Goal: Task Accomplishment & Management: Manage account settings

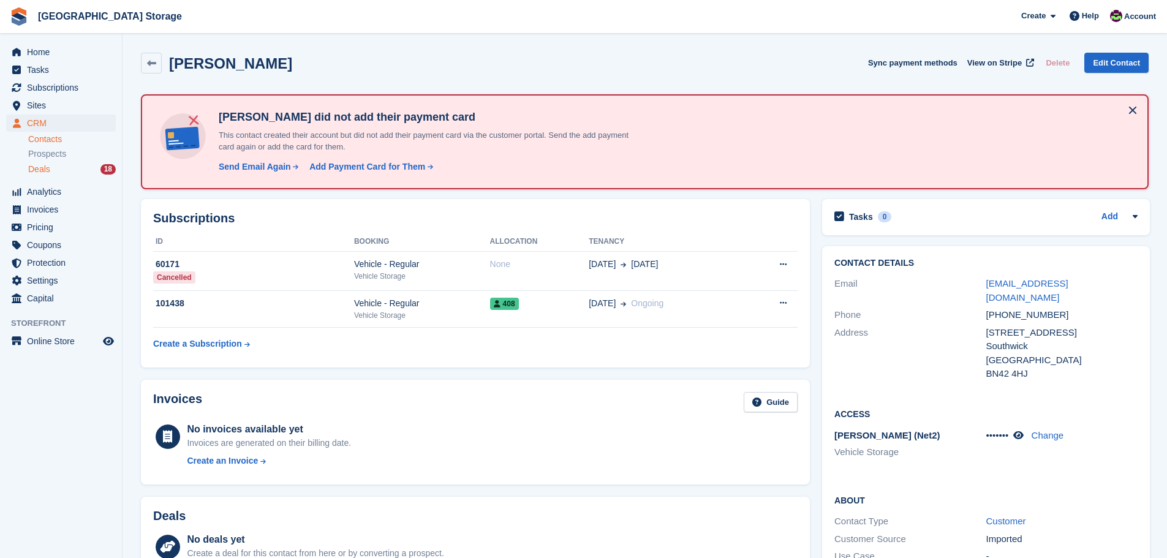
click at [42, 171] on span "Deals" at bounding box center [39, 170] width 22 height 12
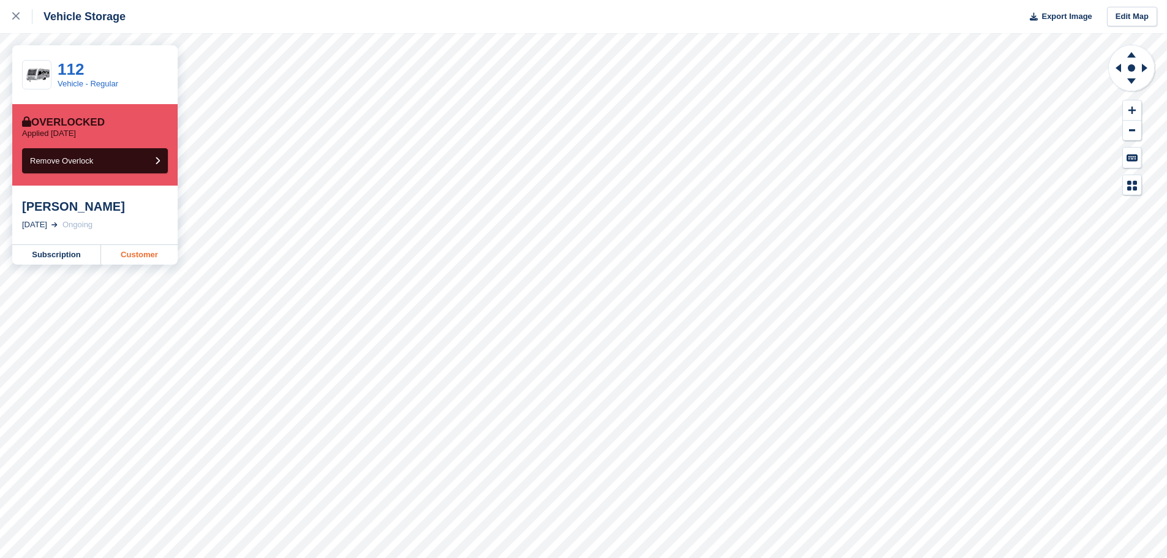
click at [129, 257] on link "Customer" at bounding box center [139, 255] width 77 height 20
click at [75, 255] on link "Subscription" at bounding box center [56, 255] width 89 height 20
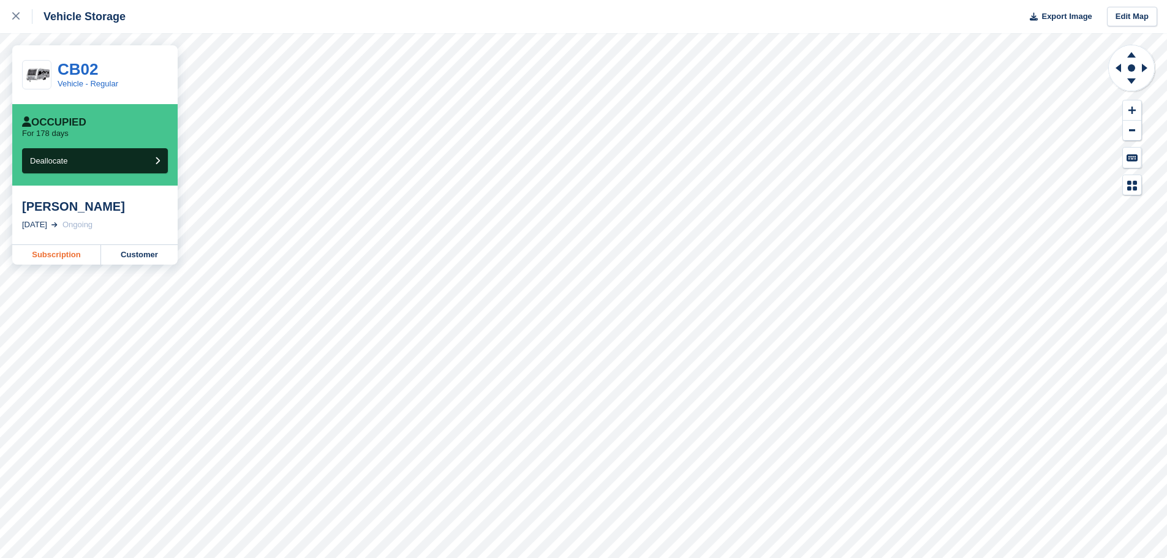
click at [73, 254] on link "Subscription" at bounding box center [56, 255] width 89 height 20
click at [63, 254] on link "Subscription" at bounding box center [56, 255] width 89 height 20
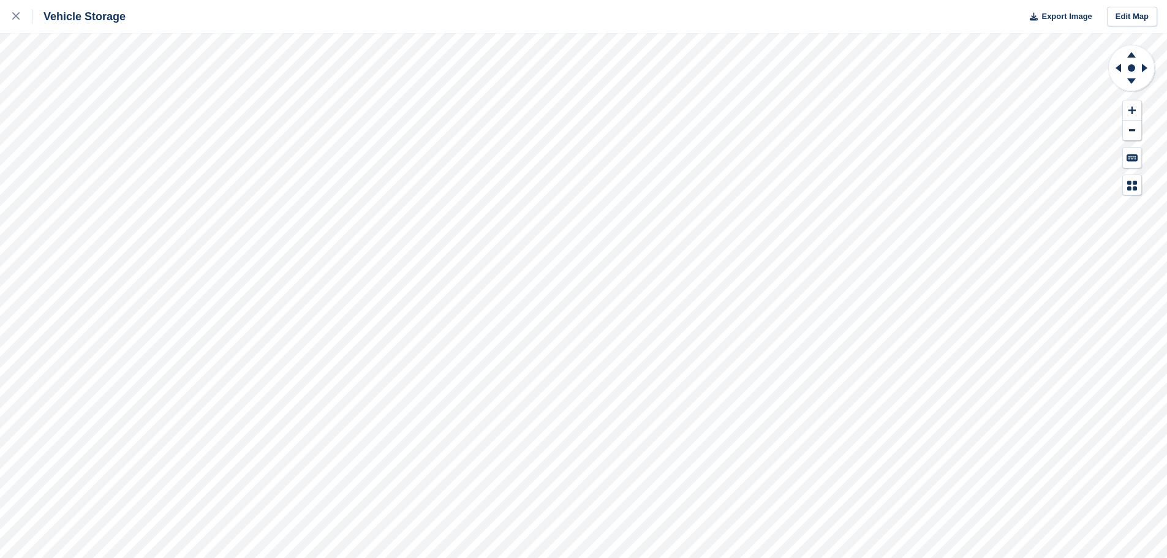
click at [732, 557] on html "Vehicle Storage Export Image Edit Map" at bounding box center [583, 279] width 1167 height 558
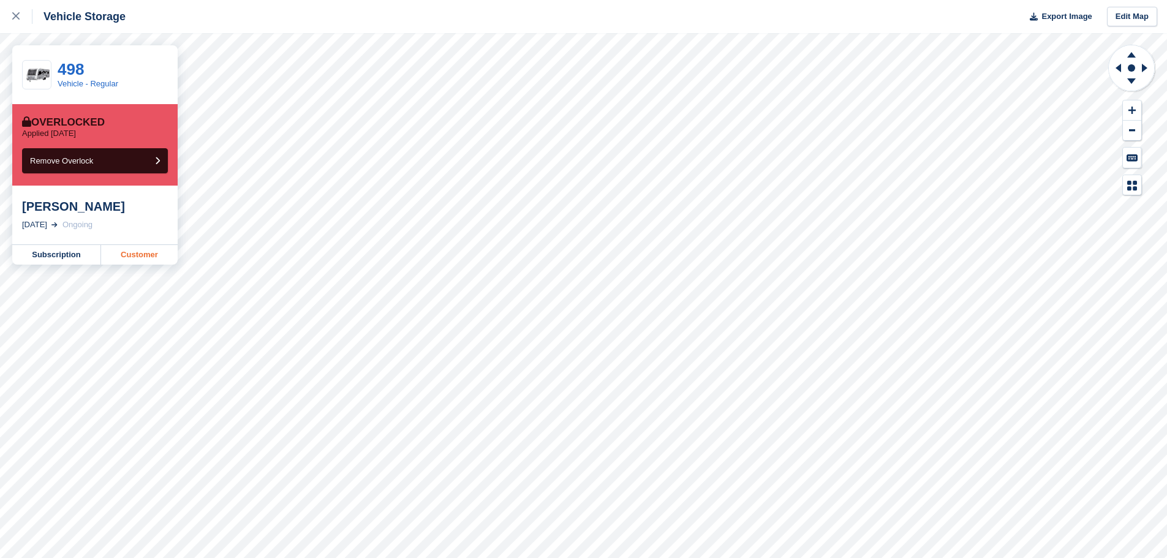
click at [144, 259] on link "Customer" at bounding box center [139, 255] width 77 height 20
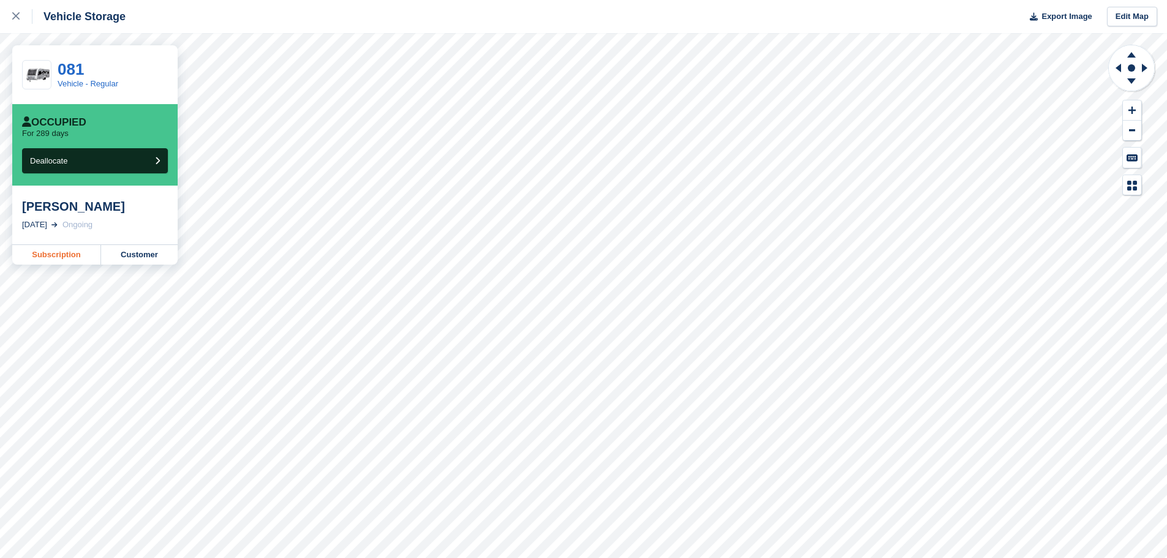
click at [65, 255] on link "Subscription" at bounding box center [56, 255] width 89 height 20
click at [149, 255] on link "Customer" at bounding box center [139, 255] width 77 height 20
click at [141, 257] on link "Customer" at bounding box center [139, 255] width 77 height 20
click at [139, 256] on link "Customer" at bounding box center [139, 255] width 77 height 20
click at [73, 260] on link "Subscription" at bounding box center [56, 255] width 89 height 20
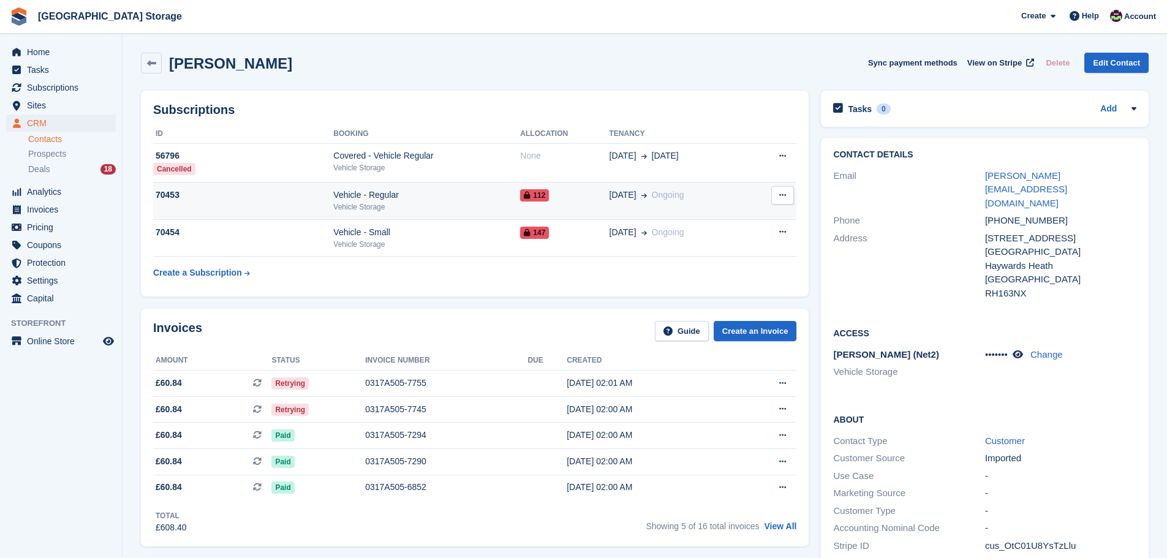
click at [557, 199] on div "112" at bounding box center [564, 195] width 89 height 13
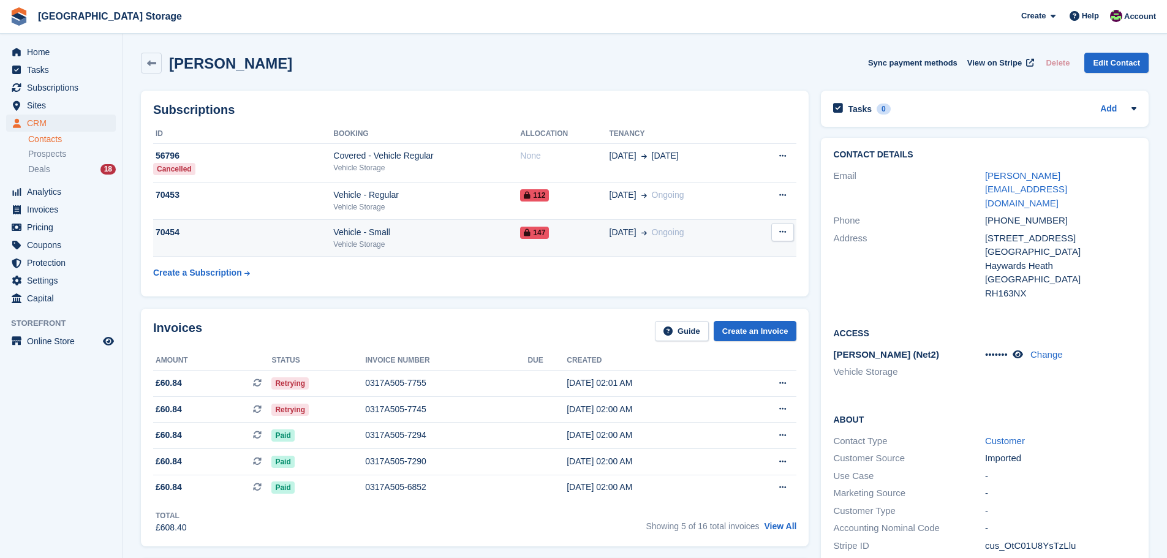
click at [494, 239] on div "Vehicle Storage" at bounding box center [426, 244] width 187 height 11
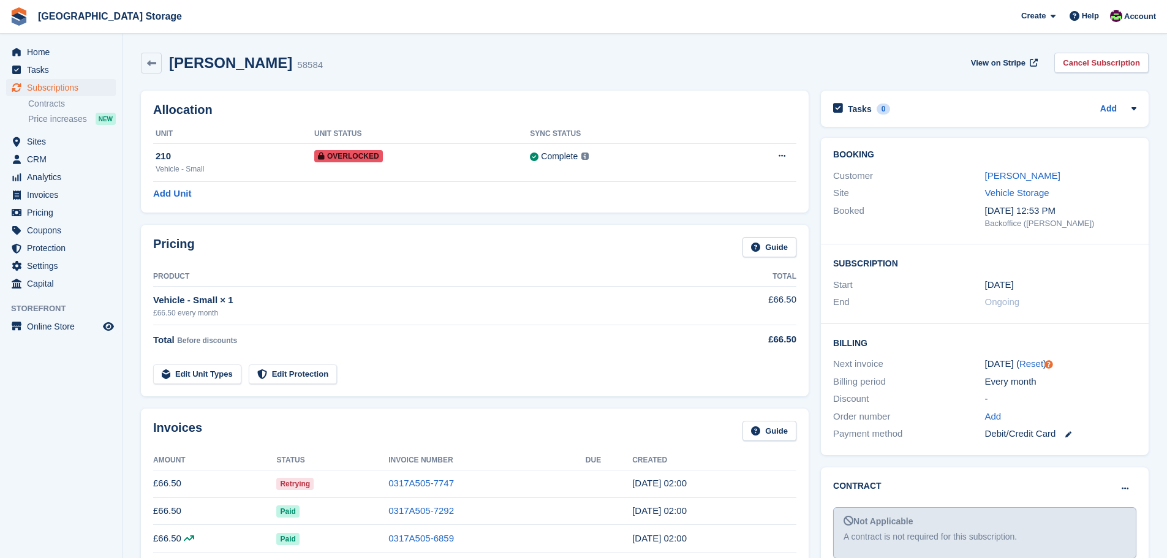
click at [519, 478] on td "0317A505-7747" at bounding box center [486, 484] width 197 height 28
click at [423, 484] on link "0317A505-7747" at bounding box center [421, 483] width 66 height 10
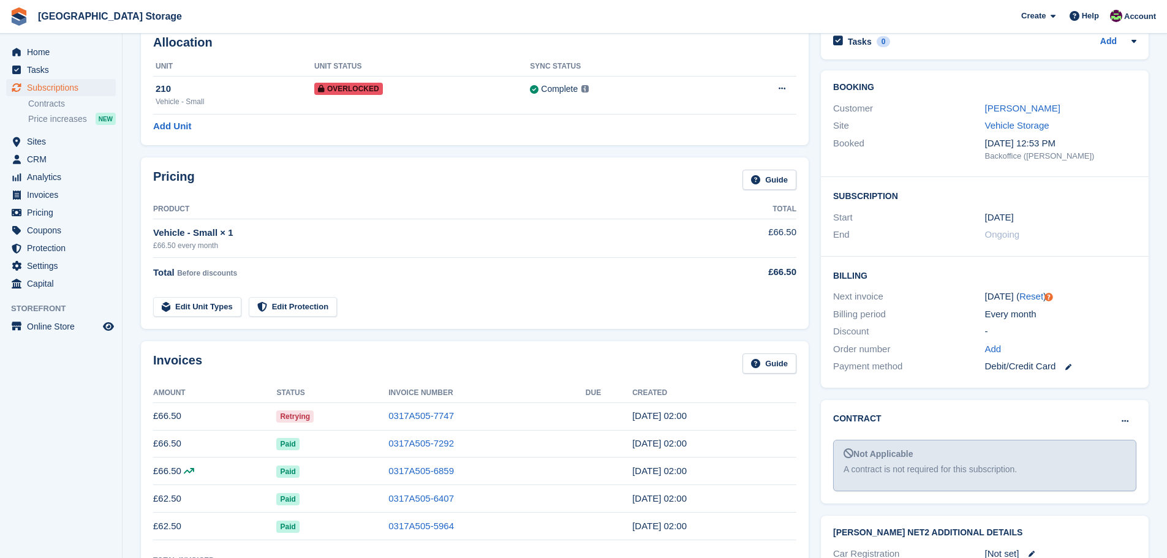
scroll to position [61, 0]
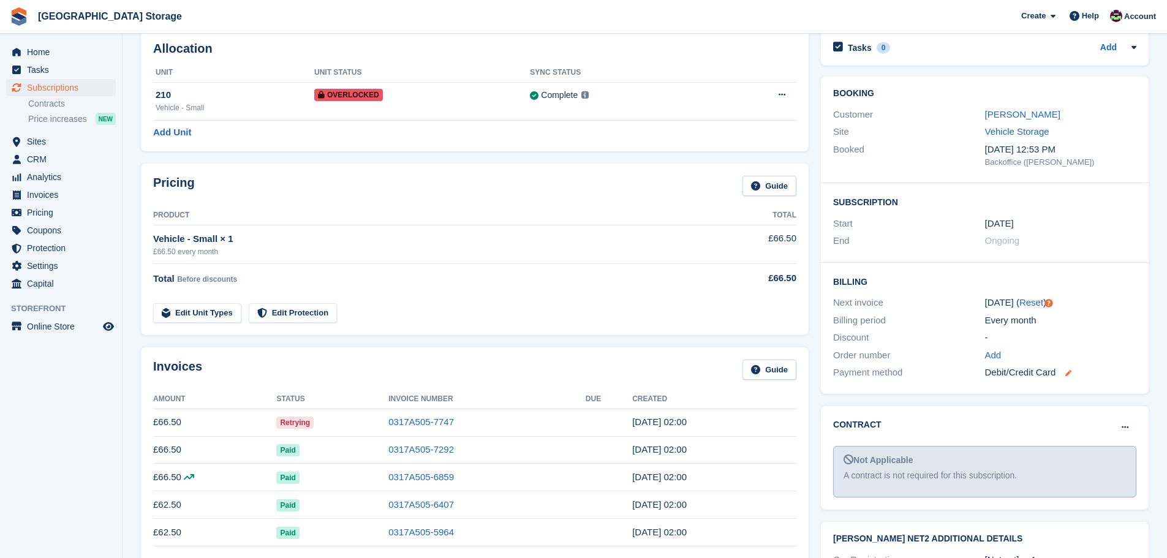
click at [1070, 373] on icon at bounding box center [1068, 373] width 6 height 6
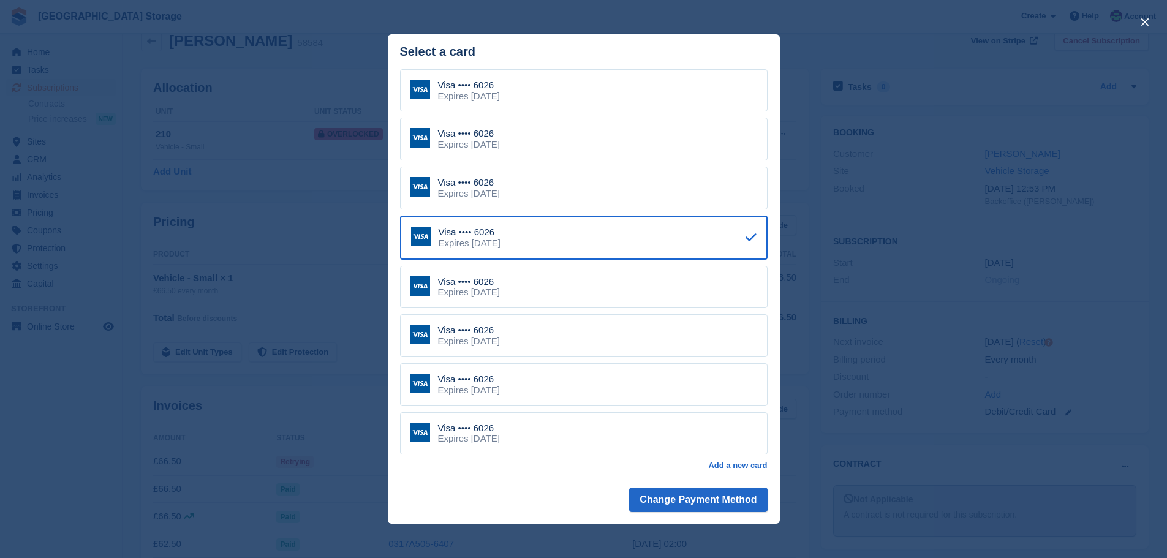
scroll to position [0, 0]
click at [713, 502] on button "Change Payment Method" at bounding box center [698, 499] width 138 height 24
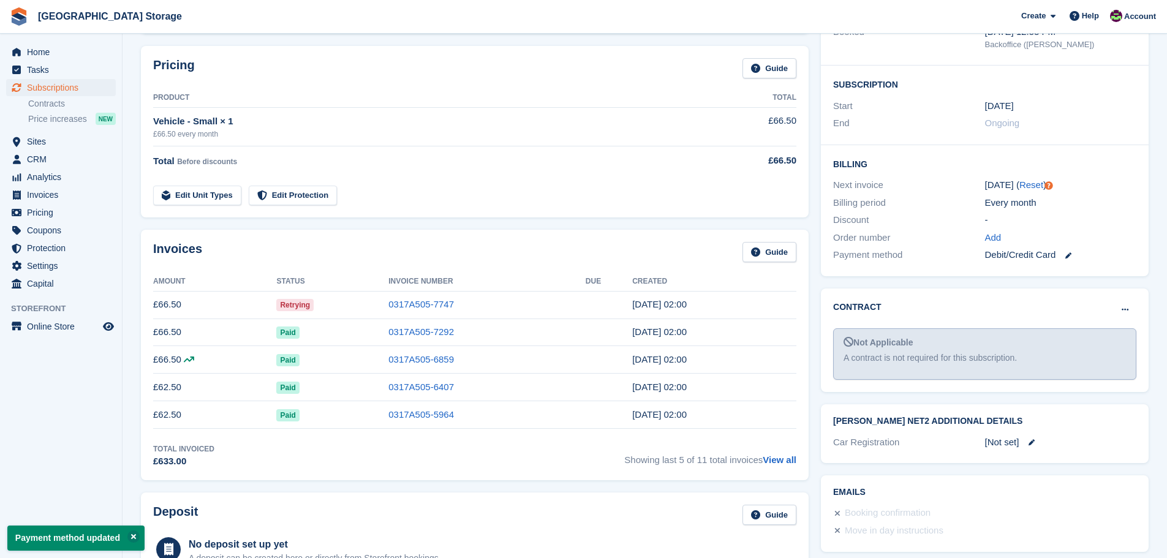
scroll to position [184, 0]
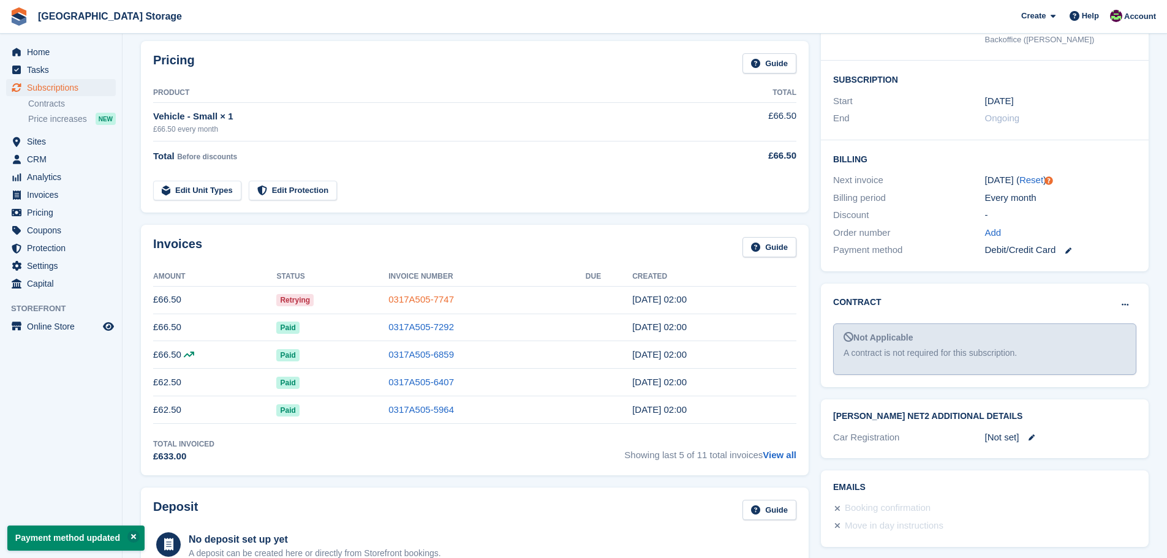
click at [436, 298] on link "0317A505-7747" at bounding box center [421, 299] width 66 height 10
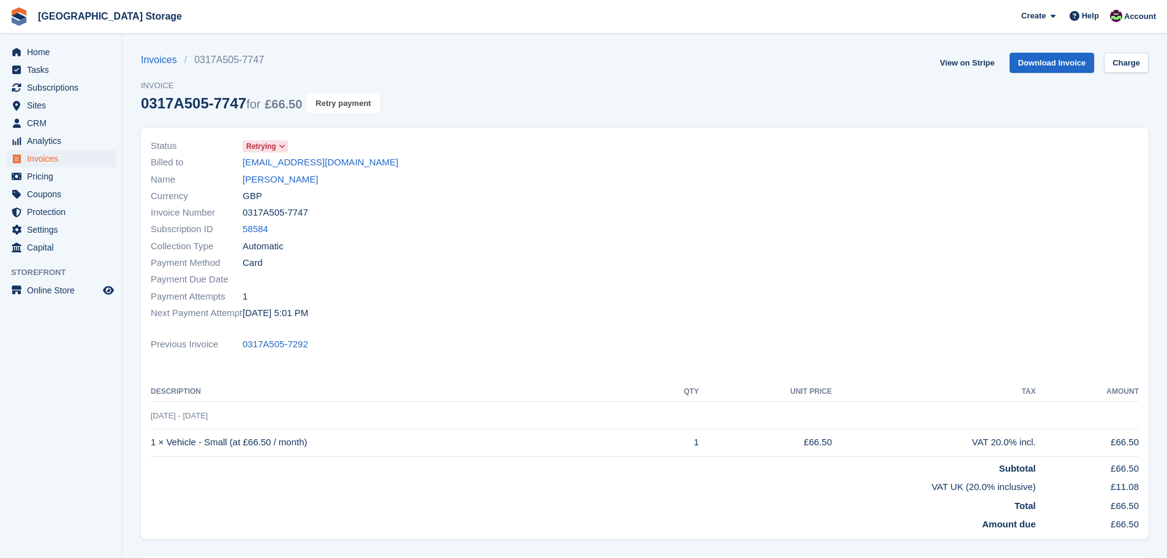
drag, startPoint x: 357, startPoint y: 107, endPoint x: 644, endPoint y: 42, distance: 294.5
click at [357, 107] on button "Retry payment" at bounding box center [343, 103] width 72 height 20
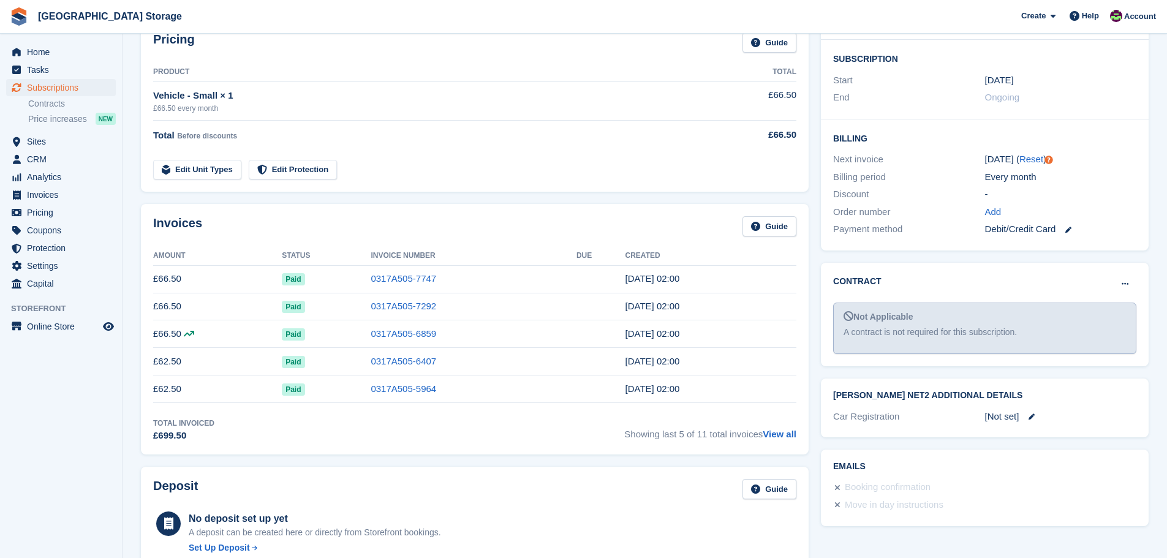
scroll to position [551, 0]
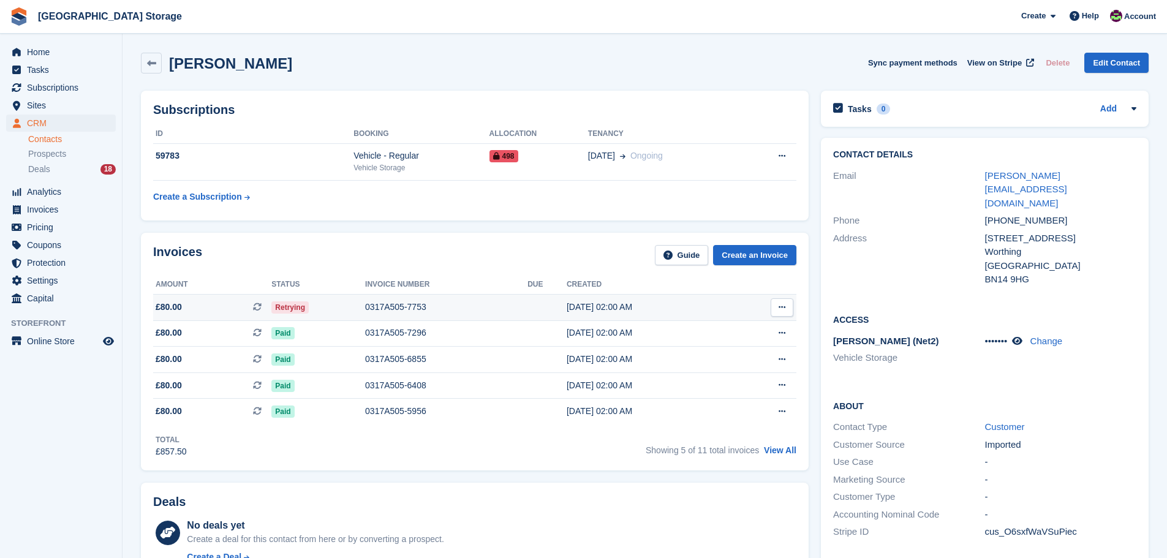
click at [398, 305] on div "0317A505-7753" at bounding box center [446, 307] width 162 height 13
click at [388, 306] on div "0317A505-7753" at bounding box center [446, 307] width 162 height 13
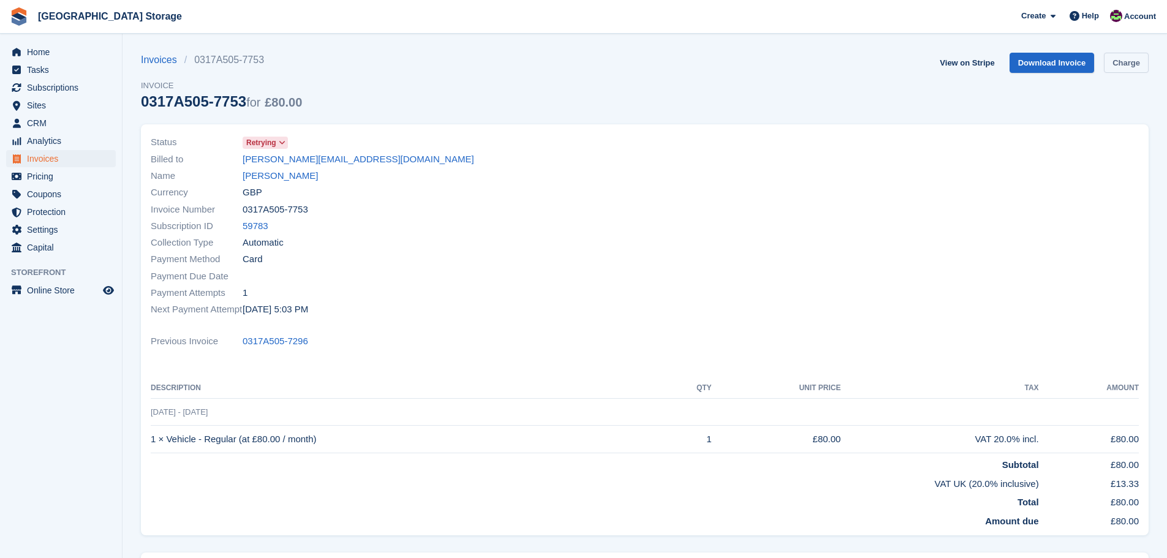
click at [1135, 59] on link "Charge" at bounding box center [1126, 63] width 45 height 20
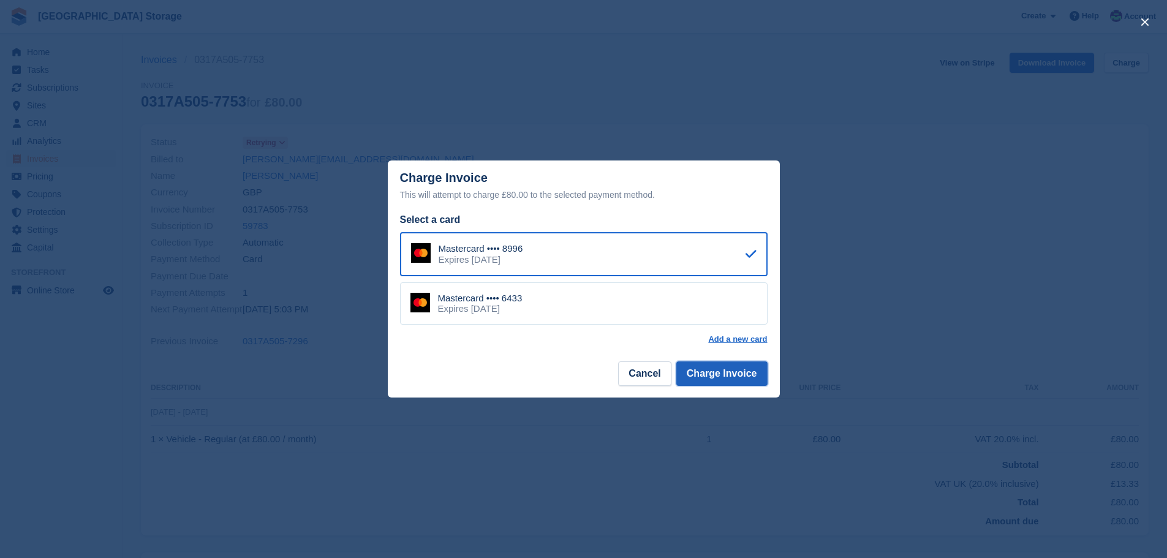
click at [730, 377] on button "Charge Invoice" at bounding box center [721, 373] width 91 height 24
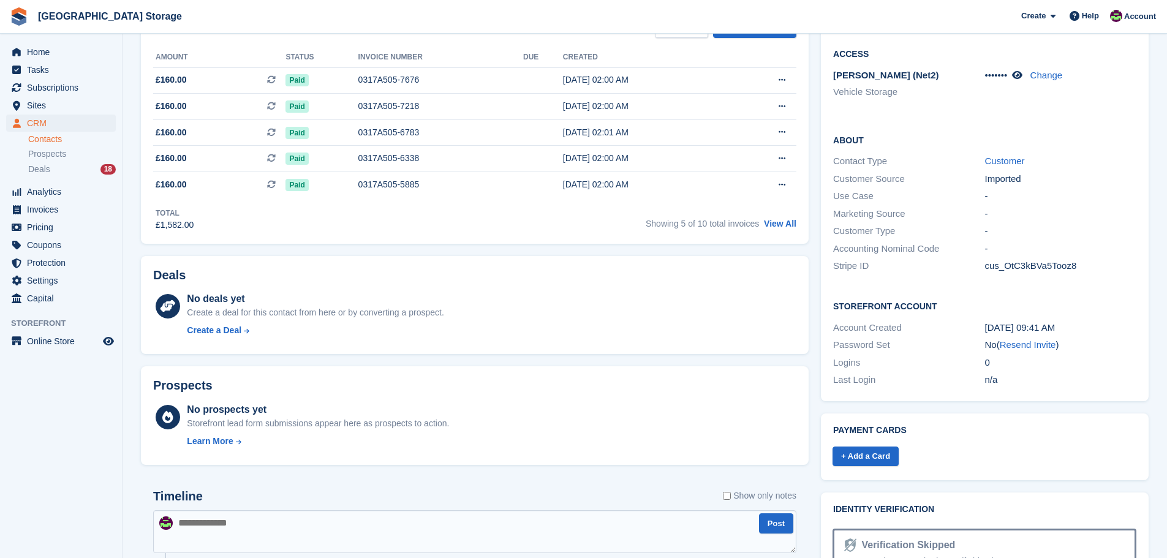
scroll to position [12, 0]
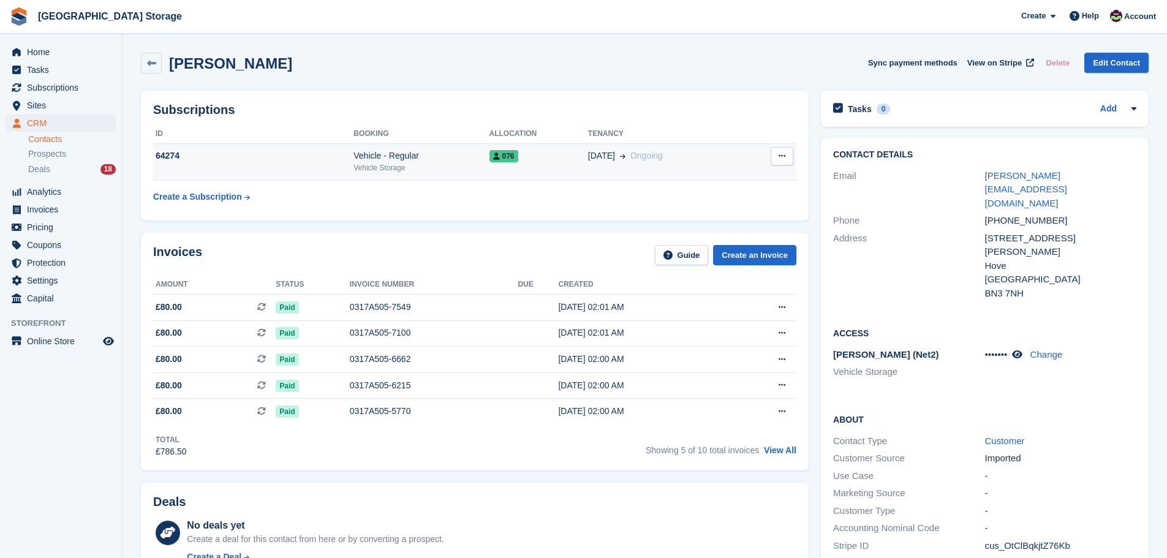
click at [288, 154] on div "64274" at bounding box center [253, 155] width 200 height 13
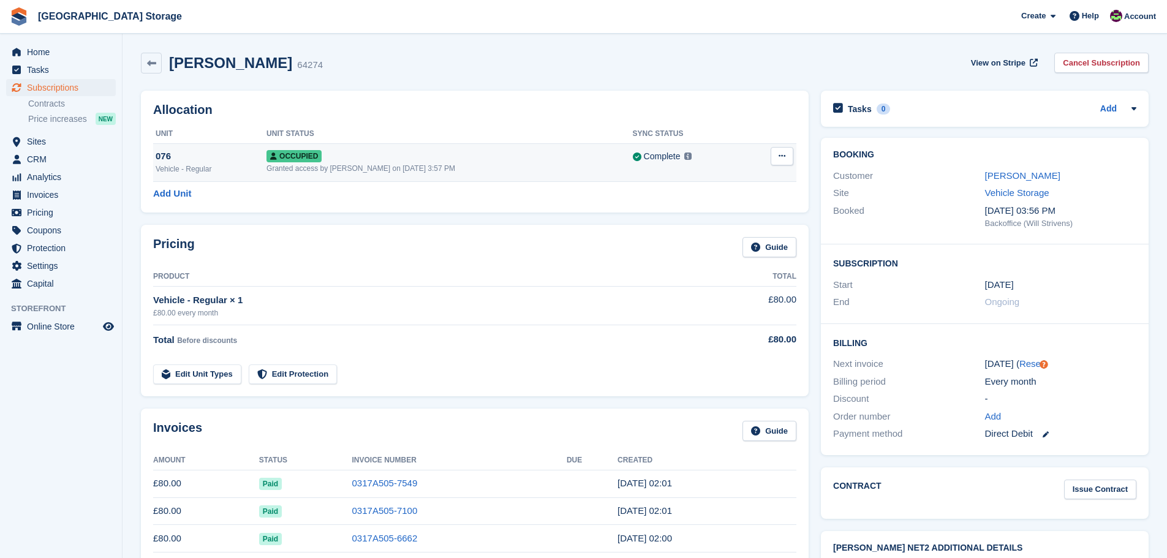
click at [258, 162] on div "076" at bounding box center [211, 156] width 111 height 14
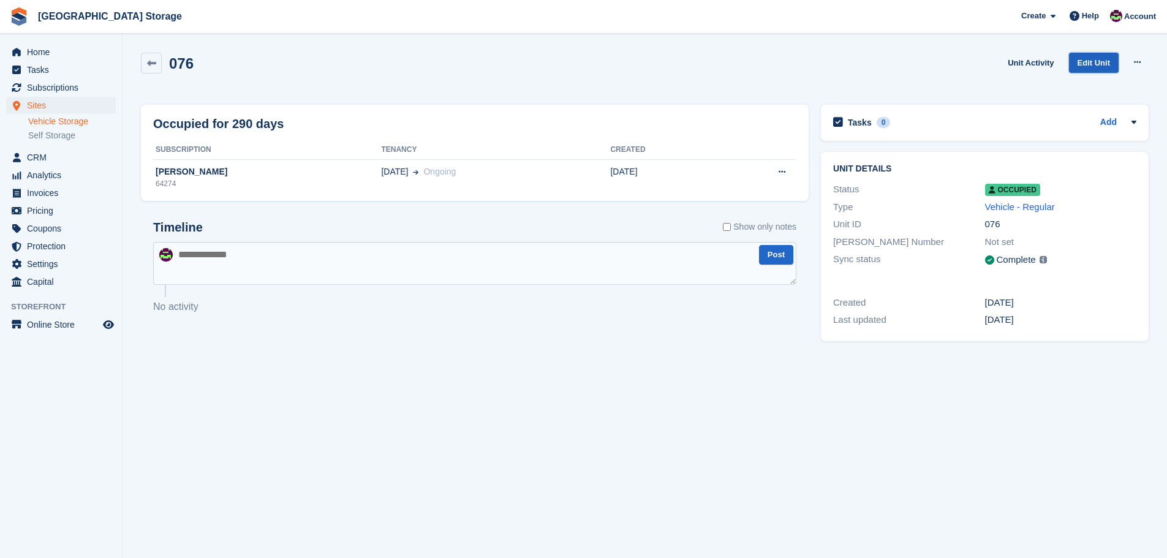
click at [1095, 60] on link "Edit Unit" at bounding box center [1094, 63] width 50 height 20
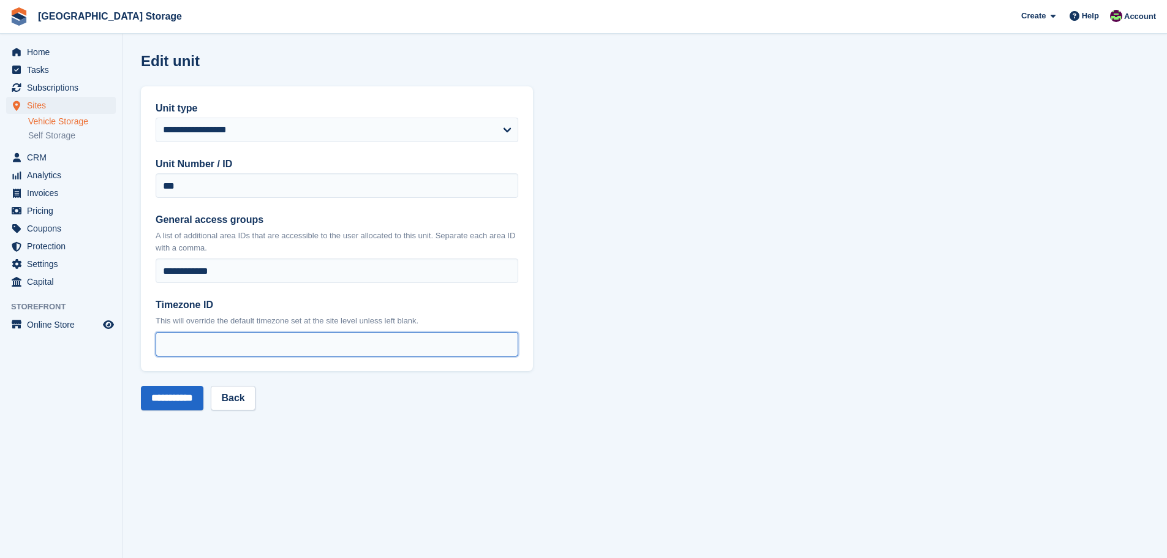
drag, startPoint x: 170, startPoint y: 347, endPoint x: 154, endPoint y: 343, distance: 15.7
click at [154, 343] on div "**********" at bounding box center [337, 228] width 392 height 285
type input "*"
click at [194, 398] on input "**********" at bounding box center [172, 398] width 62 height 24
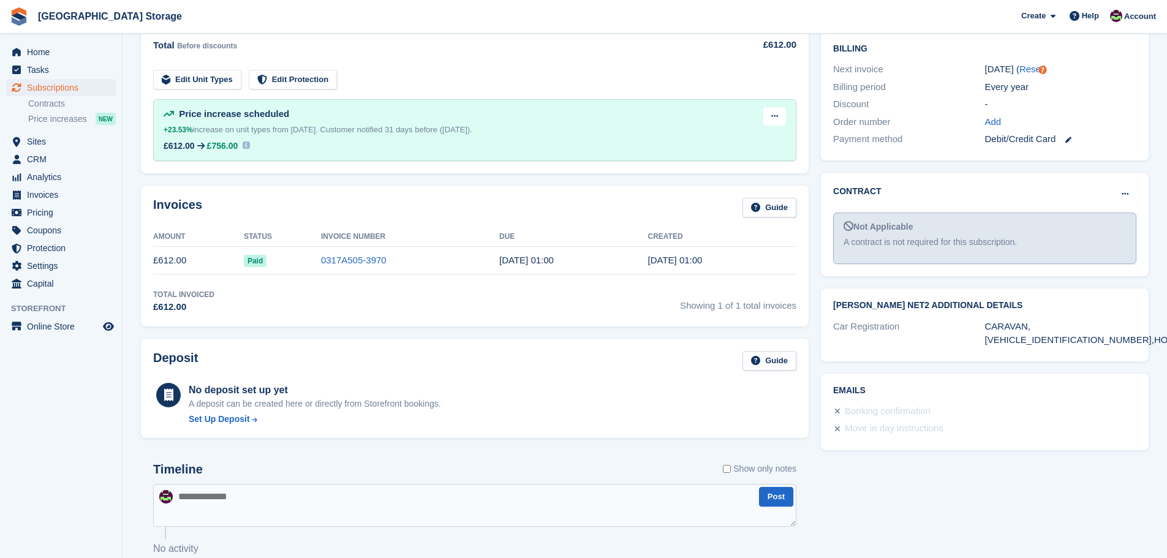
scroll to position [336, 0]
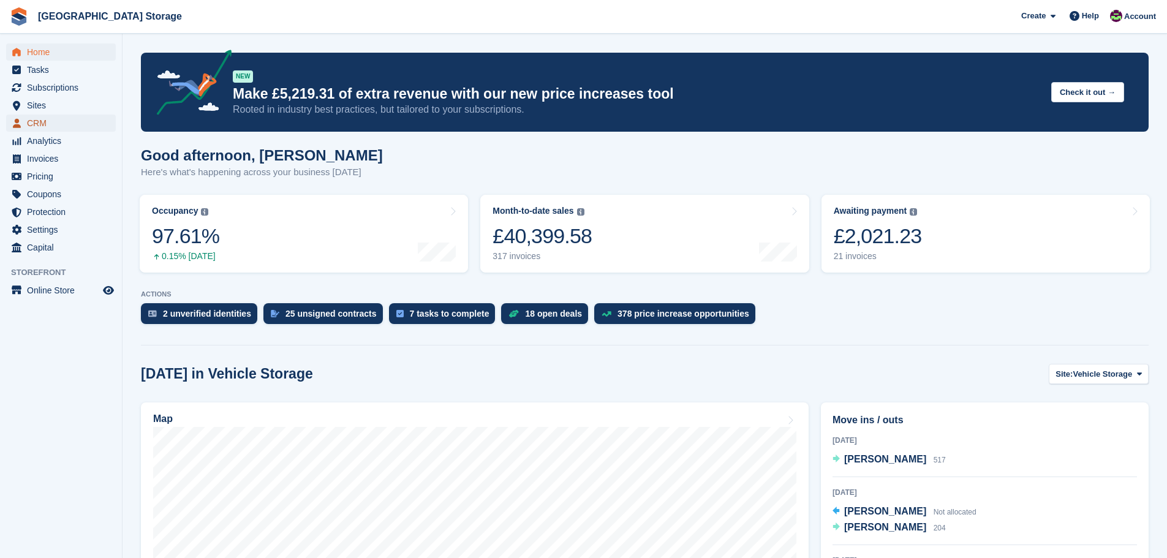
click at [48, 124] on span "CRM" at bounding box center [63, 123] width 73 height 17
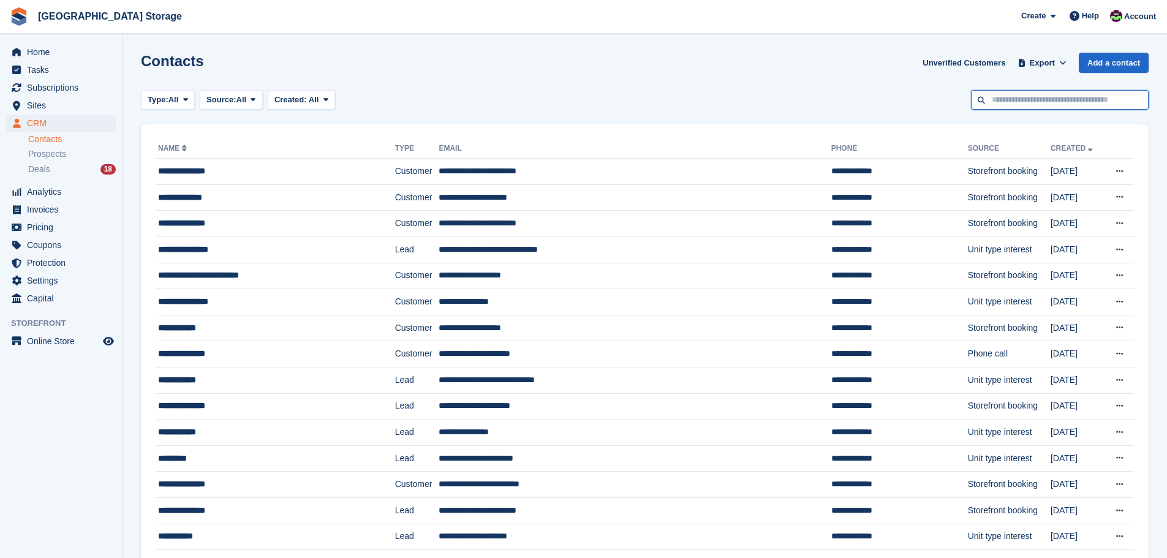
click at [1069, 102] on input "text" at bounding box center [1060, 100] width 178 height 20
type input "****"
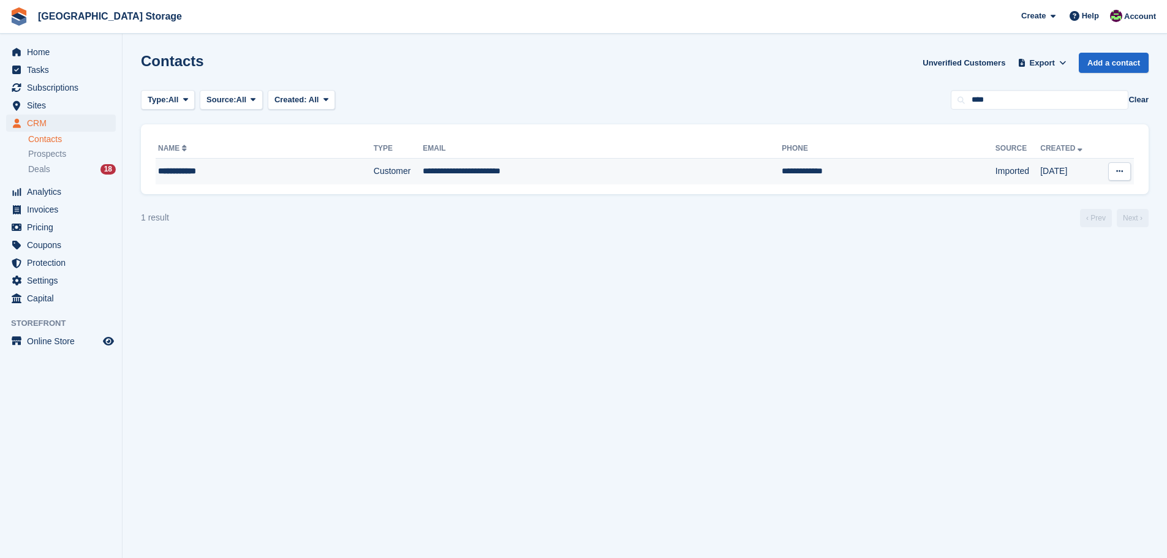
click at [466, 171] on td "**********" at bounding box center [602, 172] width 359 height 26
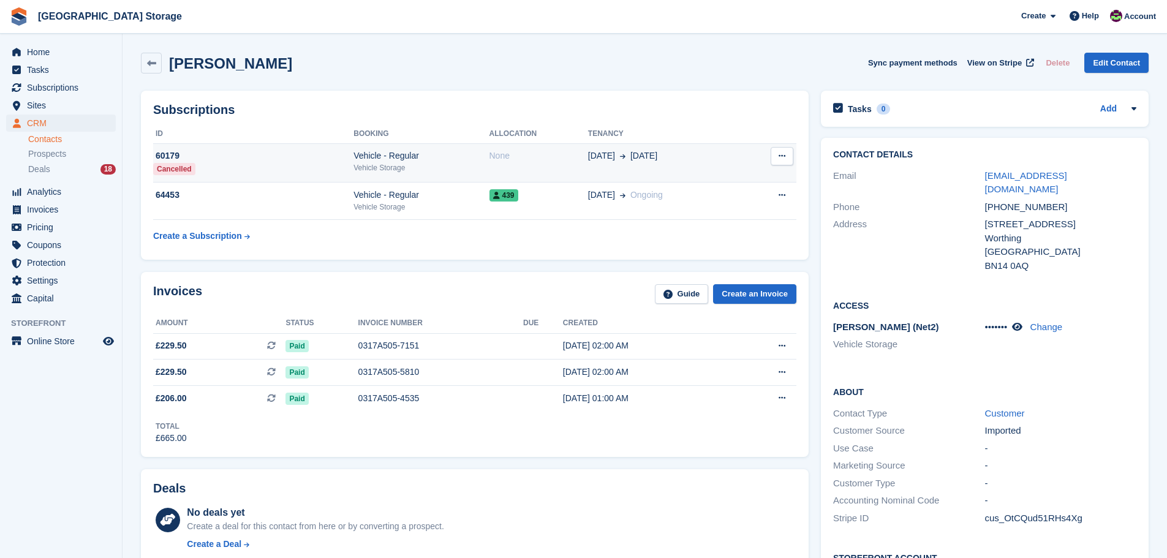
click at [178, 171] on div "Cancelled" at bounding box center [174, 169] width 42 height 12
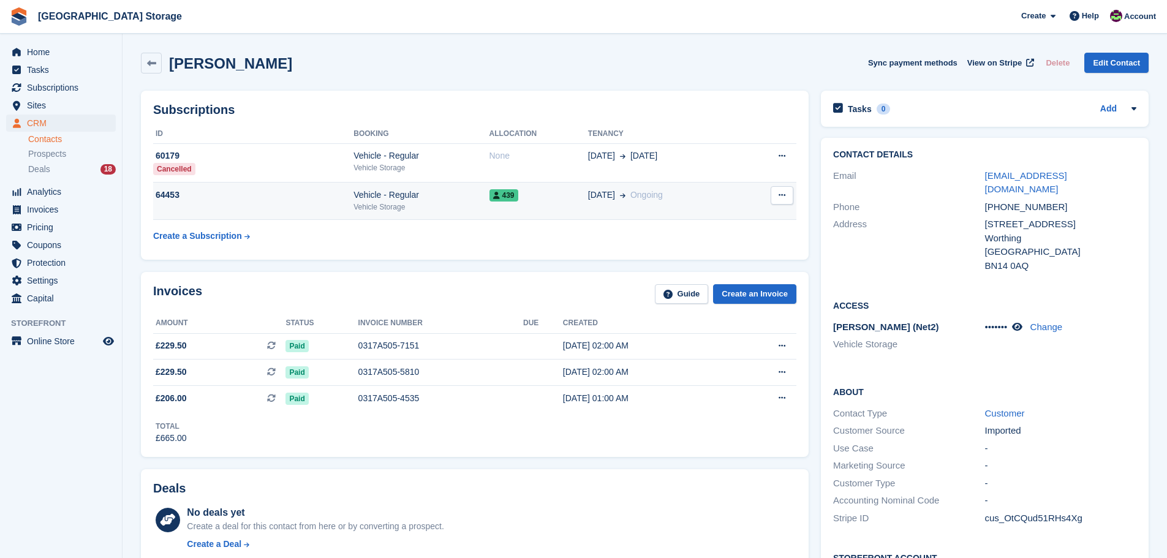
click at [321, 195] on div "64453" at bounding box center [253, 195] width 200 height 13
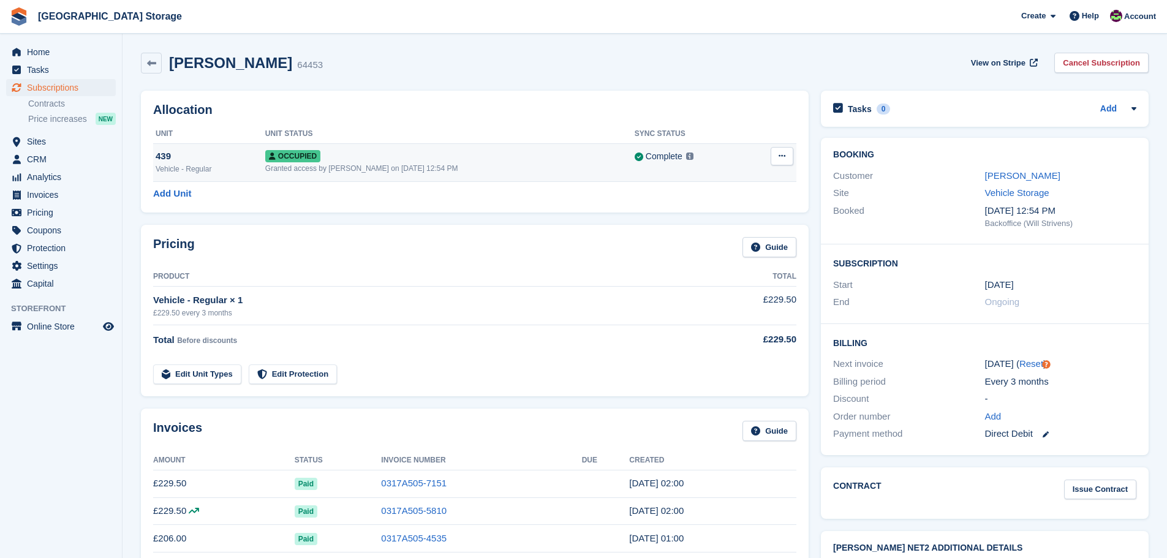
click at [350, 166] on div "Granted access by [PERSON_NAME] on [DATE] 12:54 PM" at bounding box center [449, 168] width 369 height 11
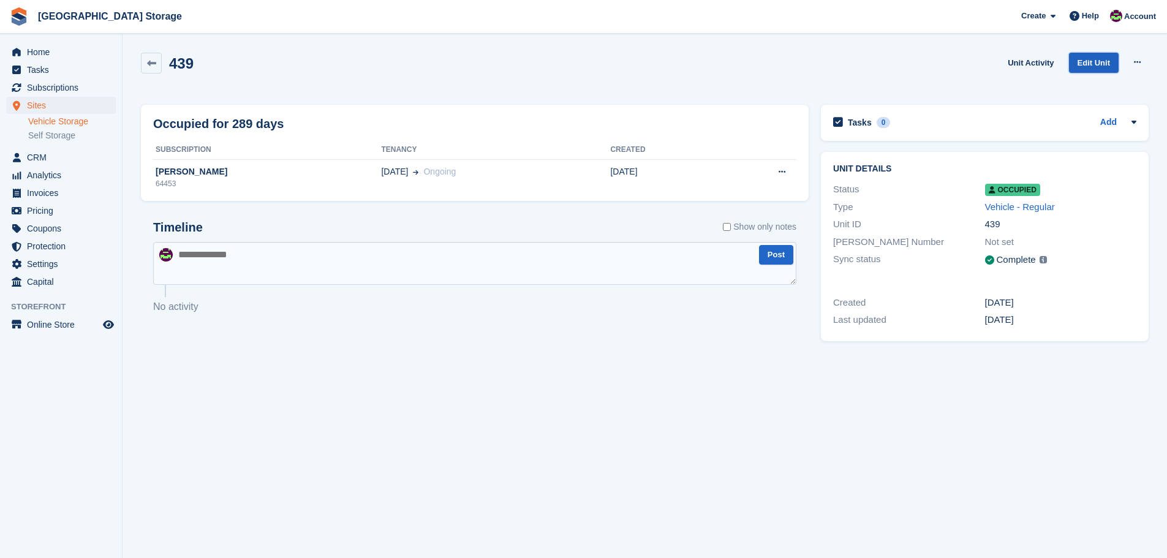
click at [1090, 66] on link "Edit Unit" at bounding box center [1094, 63] width 50 height 20
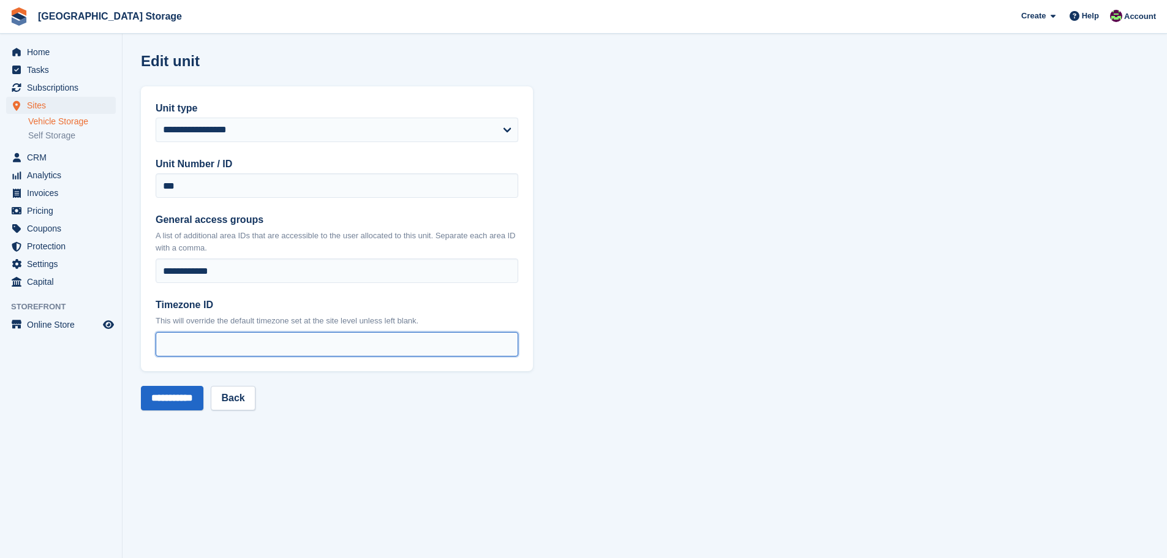
drag, startPoint x: 185, startPoint y: 345, endPoint x: 155, endPoint y: 345, distance: 30.0
click at [155, 345] on div "**********" at bounding box center [337, 228] width 392 height 285
type input "*"
click at [175, 396] on input "**********" at bounding box center [172, 398] width 62 height 24
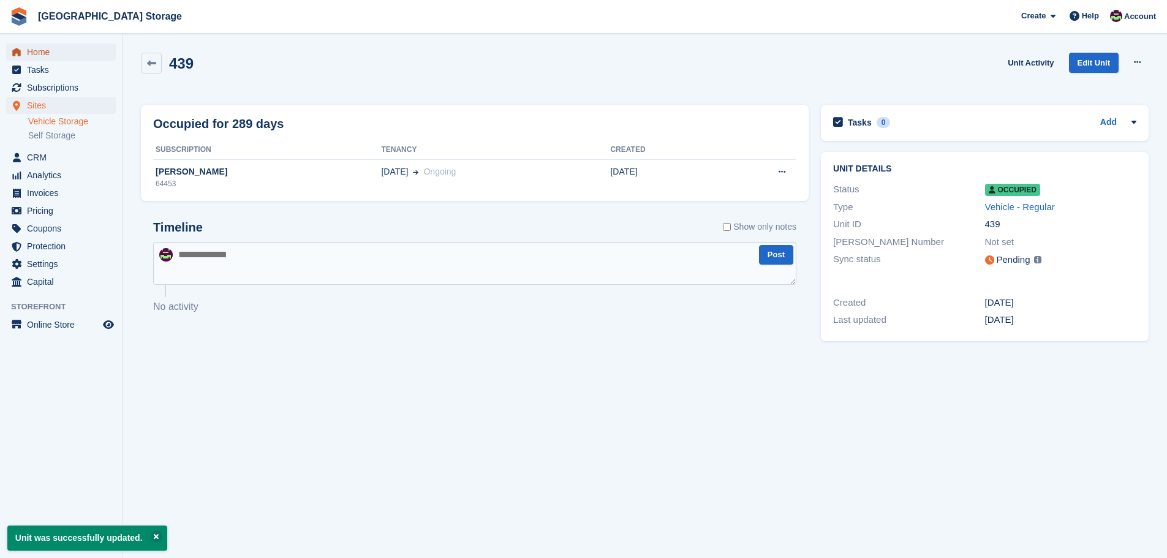
click at [42, 54] on span "Home" at bounding box center [63, 51] width 73 height 17
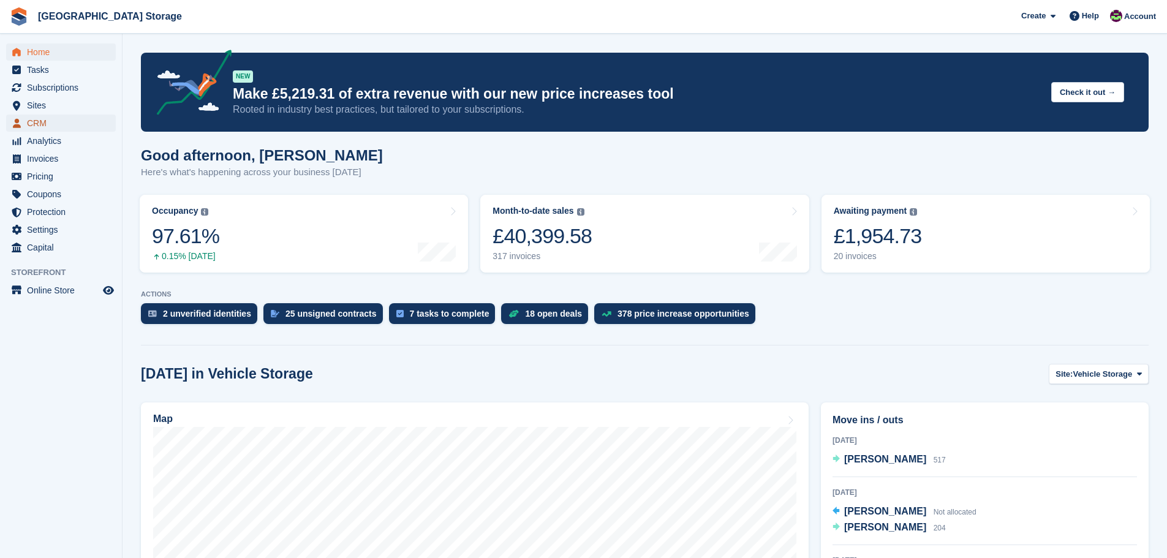
click at [52, 119] on span "CRM" at bounding box center [63, 123] width 73 height 17
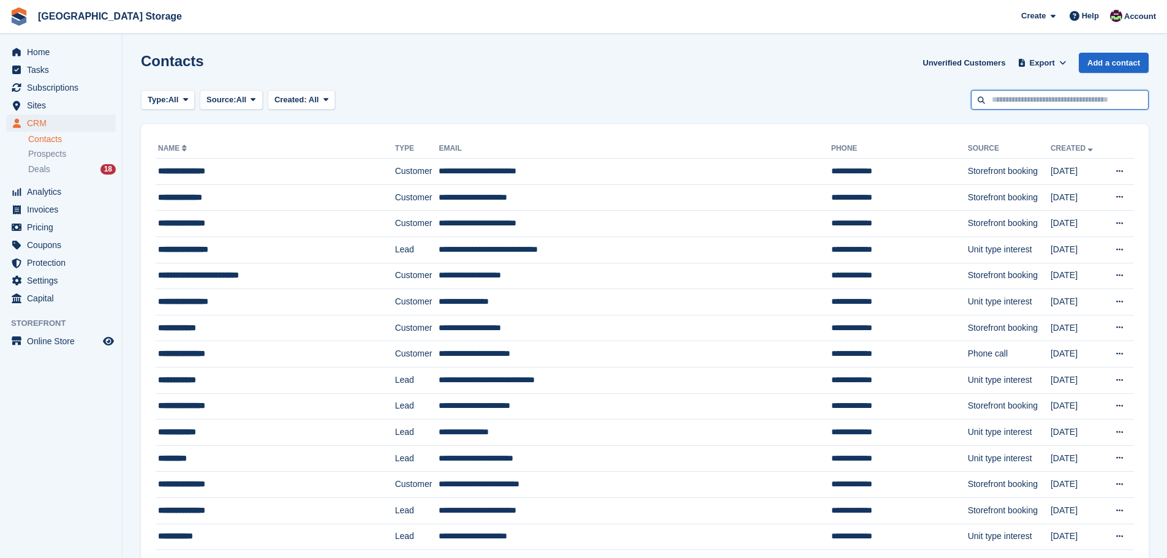
click at [1031, 100] on input "text" at bounding box center [1060, 100] width 178 height 20
type input "****"
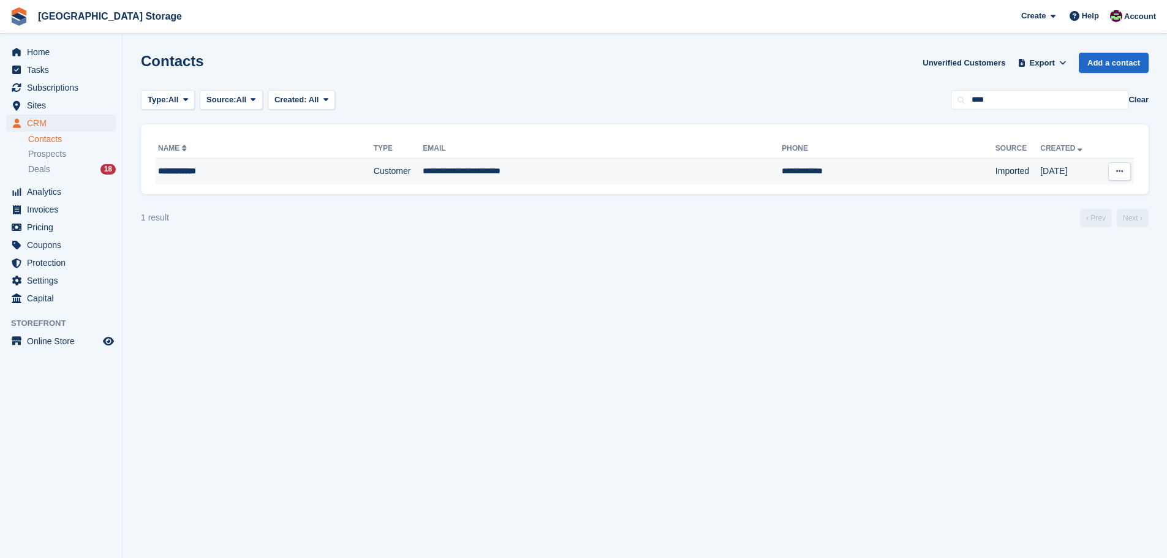
click at [374, 169] on td "Customer" at bounding box center [399, 172] width 50 height 26
